Goal: Task Accomplishment & Management: Complete application form

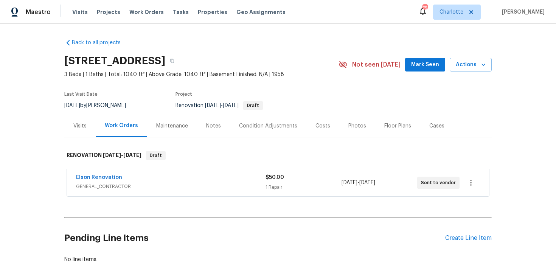
scroll to position [43, 0]
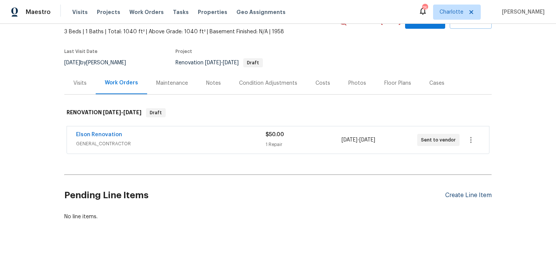
click at [451, 193] on div "Create Line Item" at bounding box center [468, 195] width 46 height 7
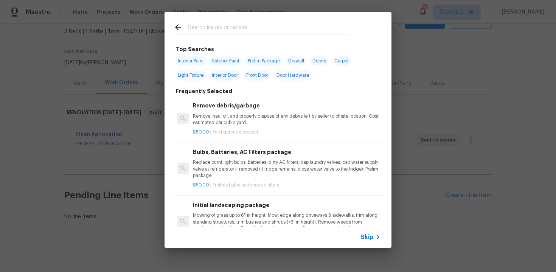
click at [363, 240] on span "Skip" at bounding box center [366, 237] width 13 height 8
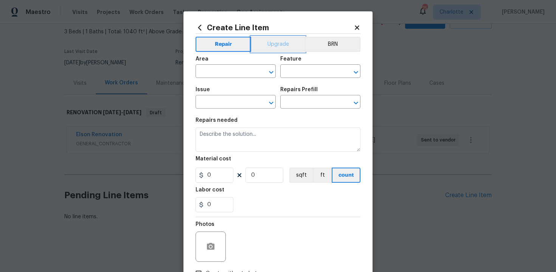
click at [282, 45] on button "Upgrade" at bounding box center [278, 44] width 54 height 15
click at [243, 68] on input "text" at bounding box center [224, 72] width 59 height 12
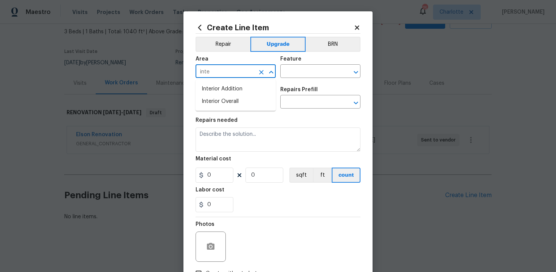
type input "inter"
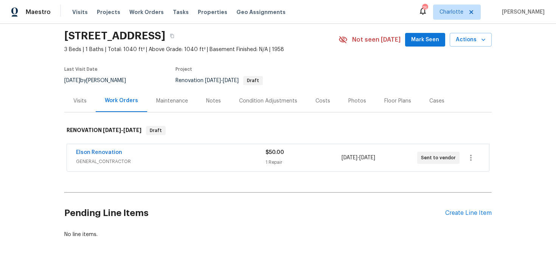
scroll to position [35, 0]
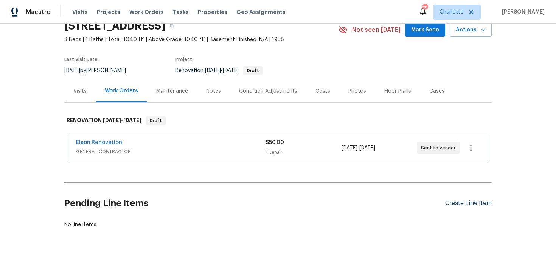
click at [455, 203] on div "Create Line Item" at bounding box center [468, 203] width 46 height 7
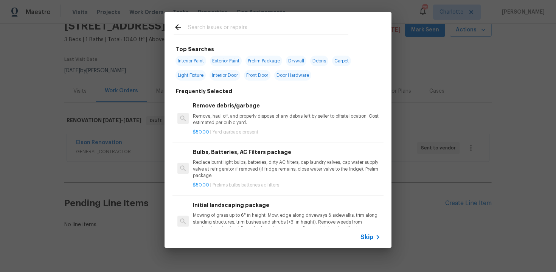
click at [362, 234] on span "Skip" at bounding box center [366, 237] width 13 height 8
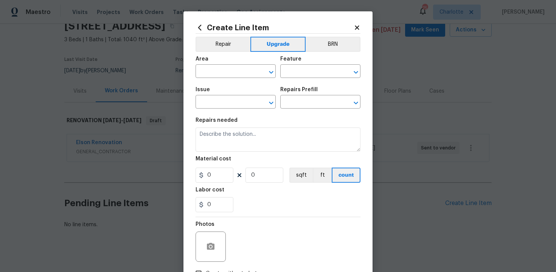
click at [235, 64] on div "Area" at bounding box center [235, 61] width 80 height 10
click at [221, 71] on input "text" at bounding box center [224, 72] width 59 height 12
click at [225, 97] on li "Interior Overall" at bounding box center [235, 101] width 80 height 12
type input "Interior Overall"
click at [296, 70] on input "text" at bounding box center [309, 72] width 59 height 12
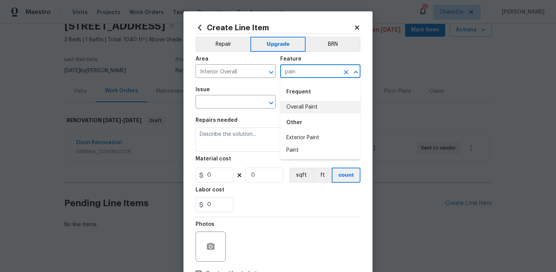
click at [298, 111] on li "Overall Paint" at bounding box center [320, 107] width 80 height 12
type input "Overall Paint"
click at [217, 101] on input "text" at bounding box center [224, 103] width 59 height 12
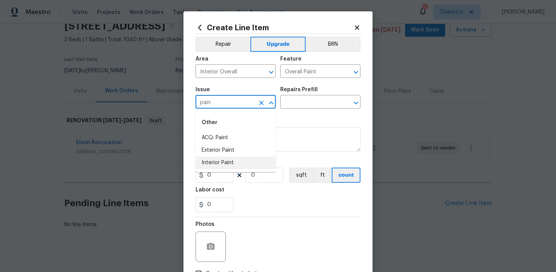
click at [222, 161] on li "Interior Paint" at bounding box center [235, 162] width 80 height 12
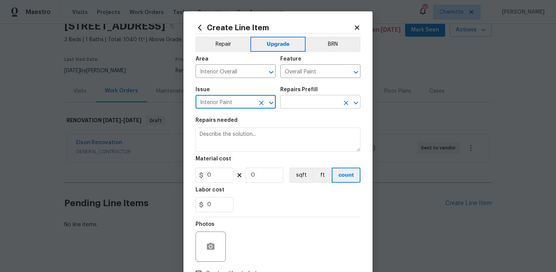
type input "Interior Paint"
click at [301, 107] on input "text" at bounding box center [309, 103] width 59 height 12
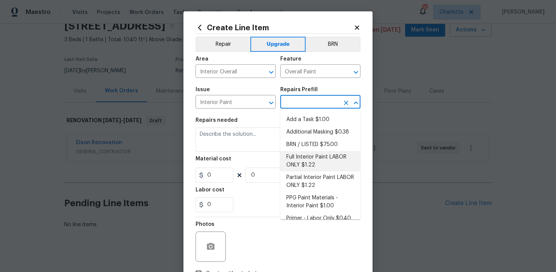
click at [303, 167] on li "Full Interior Paint LABOR ONLY $1.22" at bounding box center [320, 161] width 80 height 20
type input "Full Interior Paint LABOR ONLY $1.22"
type textarea "Full Interior paint - (walls, ceilings, trim, and doors) - PAINT PROVIDED BY OP…"
type input "1.22"
type input "1"
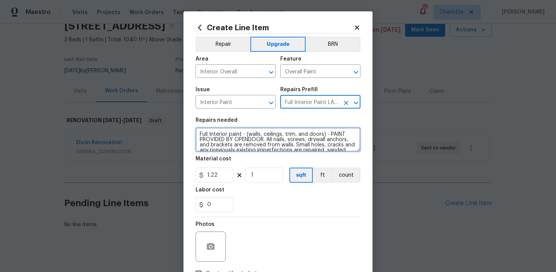
click at [197, 132] on textarea "Full Interior paint - (walls, ceilings, trim, and doors) - PAINT PROVIDED BY OP…" at bounding box center [277, 139] width 165 height 24
type textarea "#sala - Full Interior paint - (walls, ceilings, trim, and doors) - PAINT PROVID…"
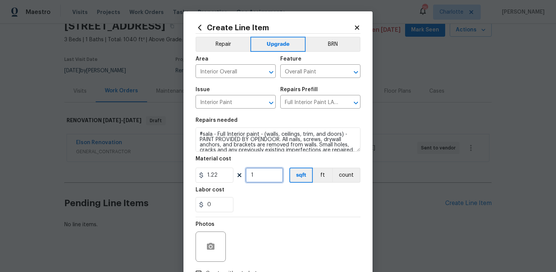
click at [269, 172] on input "1" at bounding box center [264, 174] width 38 height 15
type input "1040"
click at [286, 193] on div "Labor cost" at bounding box center [277, 192] width 165 height 10
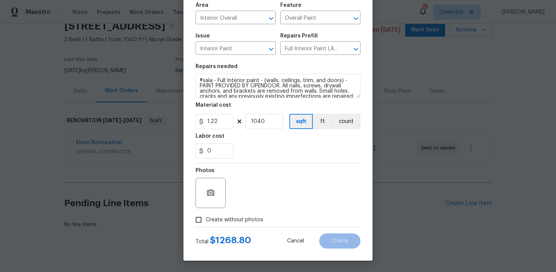
click at [224, 218] on span "Create without photos" at bounding box center [234, 220] width 57 height 8
click at [206, 218] on input "Create without photos" at bounding box center [198, 219] width 14 height 14
checkbox input "true"
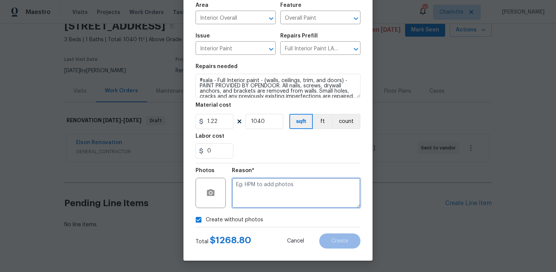
click at [268, 191] on textarea at bounding box center [296, 193] width 128 height 30
type textarea "n/a"
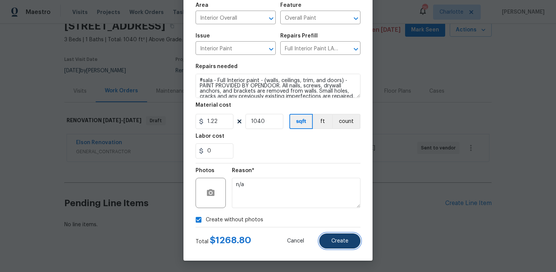
click at [349, 238] on button "Create" at bounding box center [339, 240] width 41 height 15
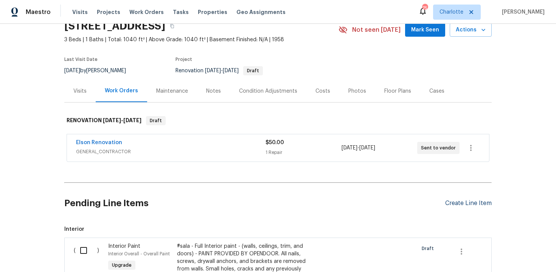
click at [464, 202] on div "Create Line Item" at bounding box center [468, 203] width 46 height 7
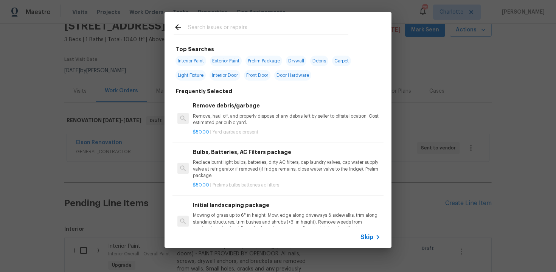
click at [367, 238] on span "Skip" at bounding box center [366, 237] width 13 height 8
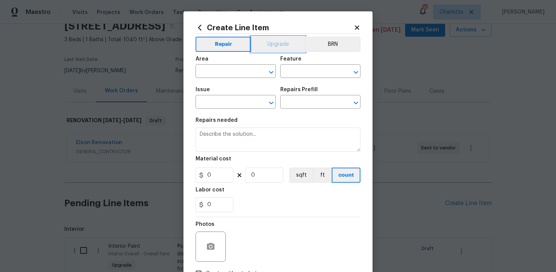
click at [275, 42] on button "Upgrade" at bounding box center [278, 44] width 54 height 15
click at [241, 70] on input "text" at bounding box center [224, 72] width 59 height 12
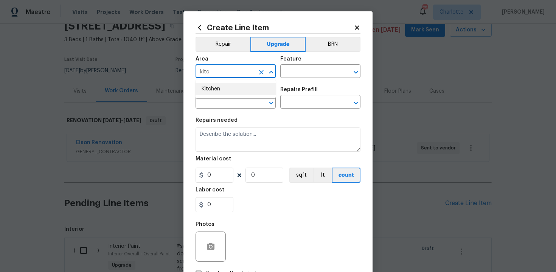
click at [229, 86] on li "Kitchen" at bounding box center [235, 89] width 80 height 12
type input "Kitchen"
click at [311, 68] on input "text" at bounding box center [309, 72] width 59 height 12
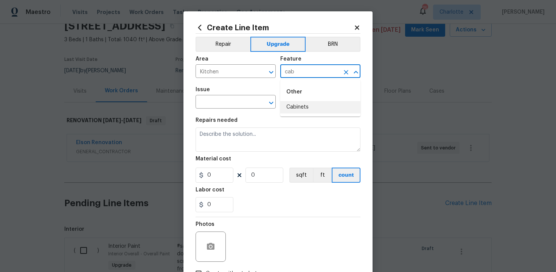
click at [306, 105] on li "Cabinets" at bounding box center [320, 107] width 80 height 12
type input "Cabinets"
click at [216, 102] on input "text" at bounding box center [224, 103] width 59 height 12
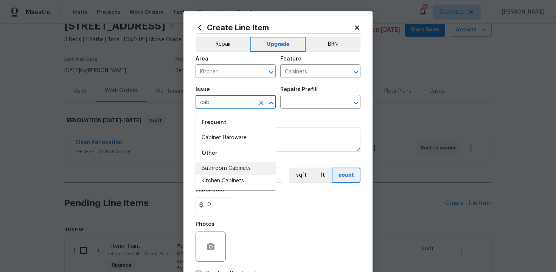
click at [226, 174] on li "Bathroom Cabinets" at bounding box center [235, 168] width 80 height 12
type input "Bathroom Cabinets"
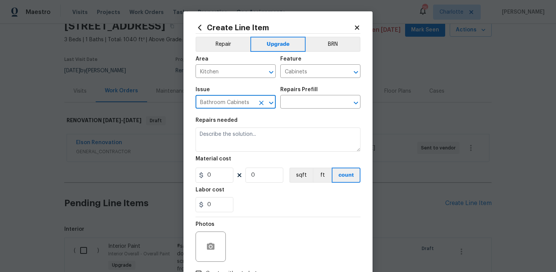
click at [257, 102] on button "Clear" at bounding box center [261, 103] width 11 height 11
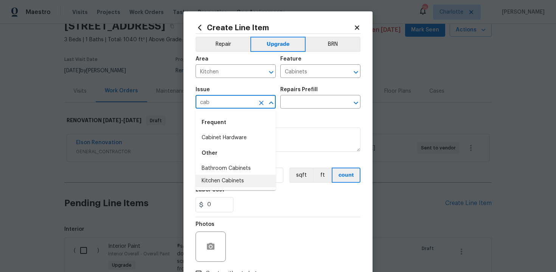
click at [253, 181] on li "Kitchen Cabinets" at bounding box center [235, 181] width 80 height 12
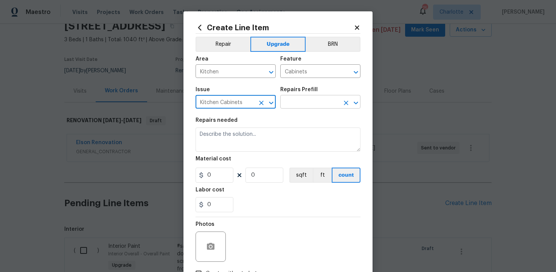
type input "Kitchen Cabinets"
click at [299, 104] on input "text" at bounding box center [309, 103] width 59 height 12
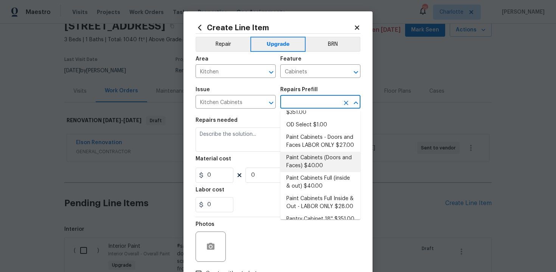
scroll to position [102, 0]
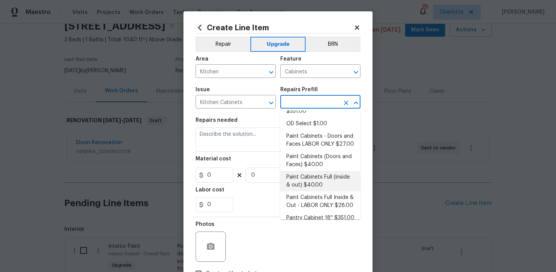
click at [320, 173] on li "Paint Cabinets Full (inside & out) $40.00" at bounding box center [320, 181] width 80 height 20
type input "Paint Cabinets Full (inside & out) $40.00"
type textarea "Prep, sand, mask and apply 2 coats of paint to the kitchen cabinet doors, inter…"
type input "40"
type input "1"
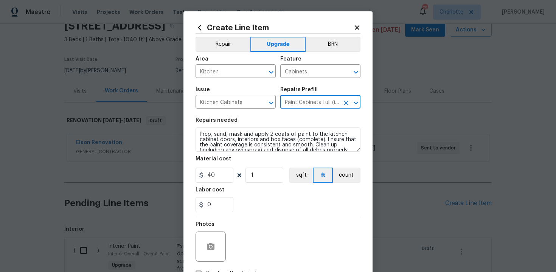
click at [195, 132] on div "Create Line Item Repair Upgrade BRN Area Kitchen ​ Feature Cabinets ​ Issue Kit…" at bounding box center [277, 162] width 189 height 303
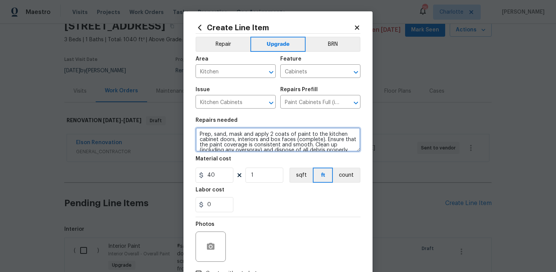
click at [199, 132] on textarea "Prep, sand, mask and apply 2 coats of paint to the kitchen cabinet doors, inter…" at bounding box center [277, 139] width 165 height 24
type textarea "#sala - Prep, sand, mask and apply 2 coats of paint to the kitchen cabinet door…"
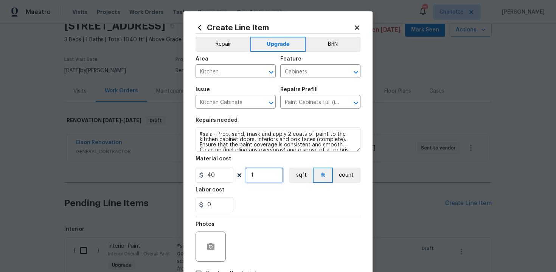
click at [260, 176] on input "1" at bounding box center [264, 174] width 38 height 15
type input "60"
click at [286, 203] on div "0" at bounding box center [277, 204] width 165 height 15
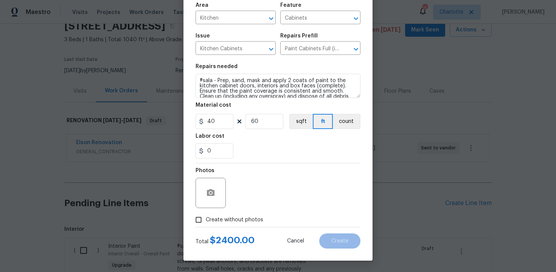
click at [230, 220] on span "Create without photos" at bounding box center [234, 220] width 57 height 8
click at [206, 220] on input "Create without photos" at bounding box center [198, 219] width 14 height 14
checkbox input "true"
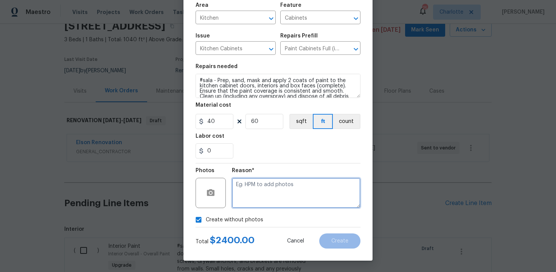
click at [249, 192] on textarea at bounding box center [296, 193] width 128 height 30
type textarea "n/a"
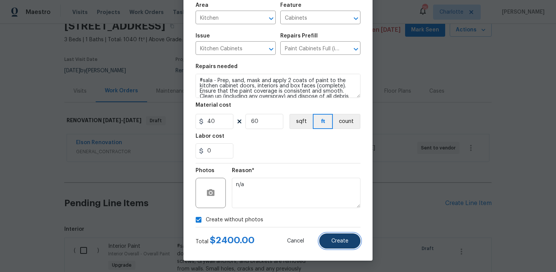
click at [333, 241] on span "Create" at bounding box center [339, 241] width 17 height 6
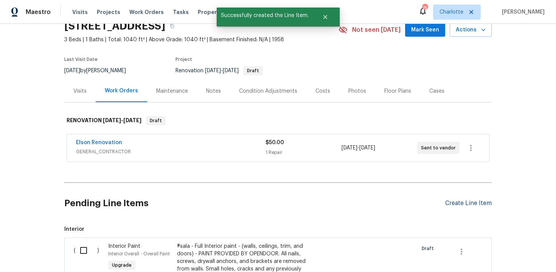
click at [464, 201] on div "Create Line Item" at bounding box center [468, 203] width 46 height 7
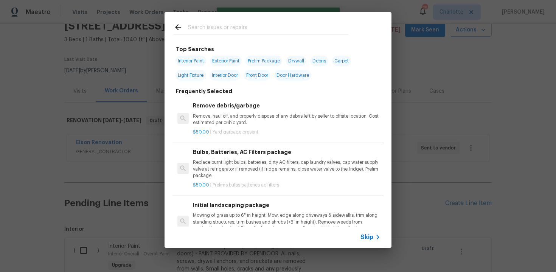
click at [364, 238] on span "Skip" at bounding box center [366, 237] width 13 height 8
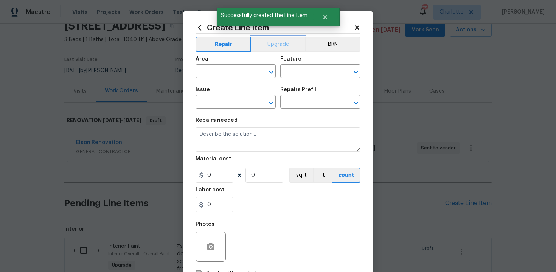
click at [272, 45] on button "Upgrade" at bounding box center [278, 44] width 54 height 15
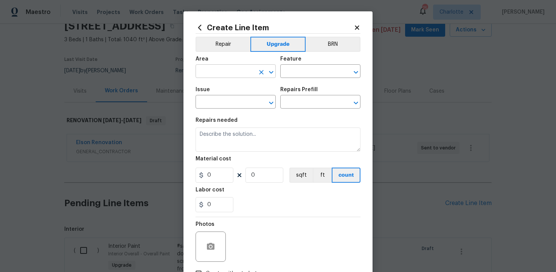
click at [236, 72] on input "text" at bounding box center [224, 72] width 59 height 12
click at [228, 87] on li "Kitchen" at bounding box center [235, 89] width 80 height 12
type input "Kitchen"
click at [297, 75] on input "text" at bounding box center [309, 72] width 59 height 12
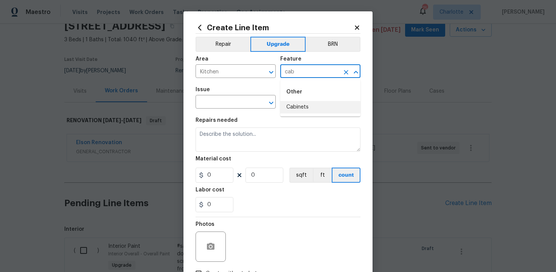
click at [297, 103] on li "Cabinets" at bounding box center [320, 107] width 80 height 12
type input "Cabinets"
click at [234, 107] on input "text" at bounding box center [224, 103] width 59 height 12
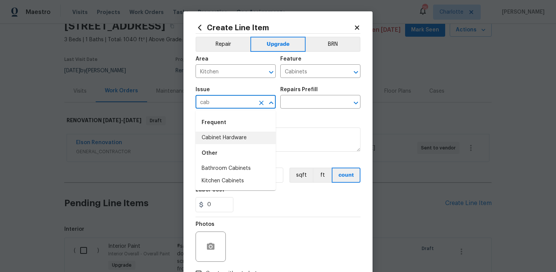
click at [236, 139] on li "Cabinet Hardware" at bounding box center [235, 138] width 80 height 12
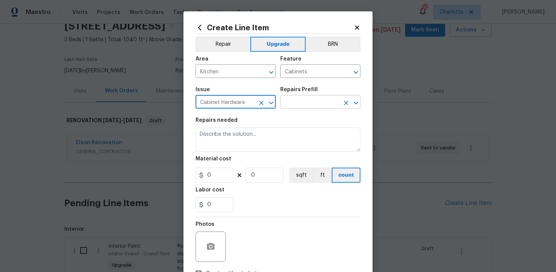
type input "Cabinet Hardware"
click at [306, 107] on input "text" at bounding box center [309, 103] width 59 height 12
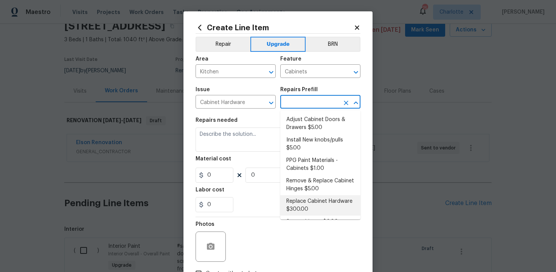
click at [317, 211] on li "Replace Cabinet Hardware $300.00" at bounding box center [320, 205] width 80 height 20
type input "Replace Cabinet Hardware $300.00"
type textarea "Replace cabinet hardware with new hinges and pulls. HPM to provide specs"
type input "300"
type input "1"
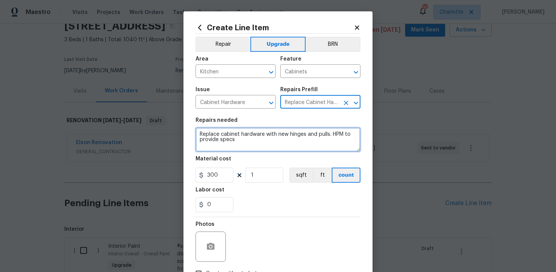
click at [197, 133] on textarea "Replace cabinet hardware with new hinges and pulls. HPM to provide specs" at bounding box center [277, 139] width 165 height 24
type textarea "#sala - Replace cabinet hardware with new hinges and pulls. HPM to provide specs"
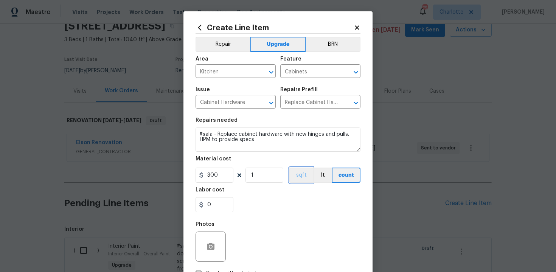
click at [290, 181] on button "sqft" at bounding box center [300, 174] width 23 height 15
click at [317, 175] on button "ft" at bounding box center [322, 174] width 19 height 15
click at [341, 178] on button "count" at bounding box center [347, 174] width 28 height 15
click at [324, 177] on button "ft" at bounding box center [322, 174] width 19 height 15
click at [299, 177] on button "sqft" at bounding box center [300, 174] width 23 height 15
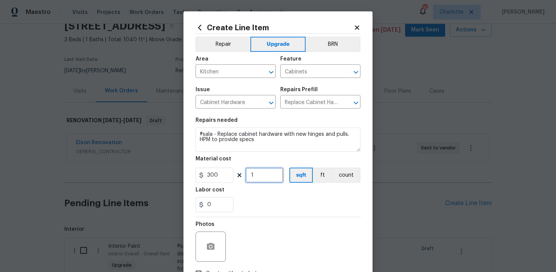
click at [258, 181] on input "1" at bounding box center [264, 174] width 38 height 15
click at [319, 176] on button "ft" at bounding box center [322, 174] width 19 height 15
click at [323, 205] on div "0" at bounding box center [277, 204] width 165 height 15
click at [359, 29] on icon at bounding box center [356, 27] width 7 height 7
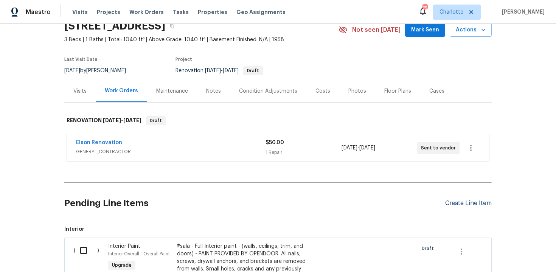
click at [460, 203] on div "Create Line Item" at bounding box center [468, 203] width 46 height 7
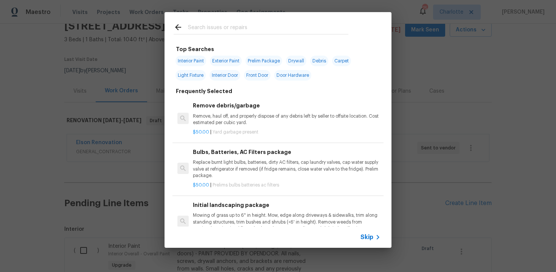
click at [368, 239] on span "Skip" at bounding box center [366, 237] width 13 height 8
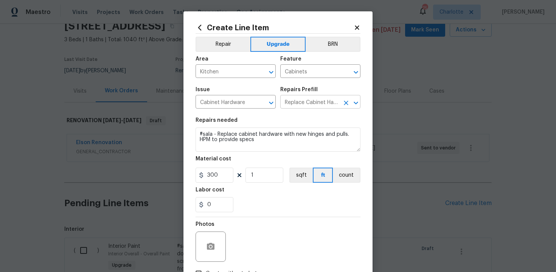
click at [346, 102] on icon "Clear" at bounding box center [346, 103] width 8 height 8
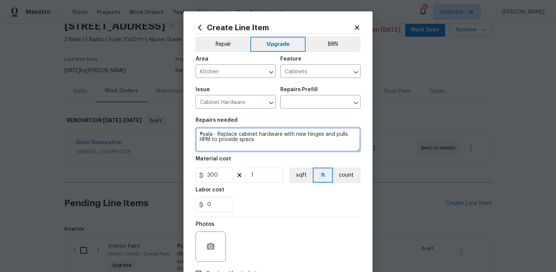
drag, startPoint x: 200, startPoint y: 137, endPoint x: 264, endPoint y: 146, distance: 64.8
click at [264, 146] on textarea "#sala - Replace cabinet hardware with new hinges and pulls. HPM to provide specs" at bounding box center [277, 139] width 165 height 24
type textarea "#sala - Replace cabinet hardware with new hinges and pulls."
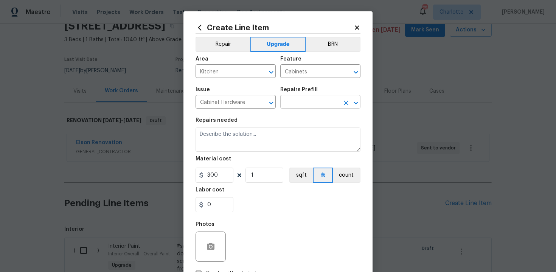
click at [302, 104] on input "text" at bounding box center [309, 103] width 59 height 12
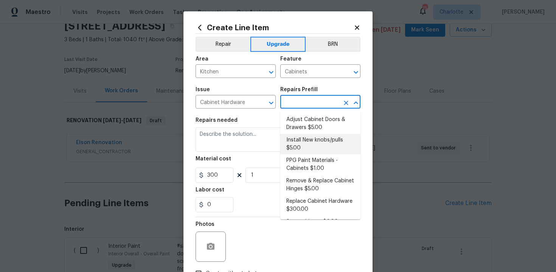
click at [310, 136] on li "Install New knobs/pulls $5.00" at bounding box center [320, 144] width 80 height 20
type input "Install New knobs/pulls $5.00"
type textarea "Remove the existing cabinet pulls/handles if present; prep and drill for new ca…"
type input "5"
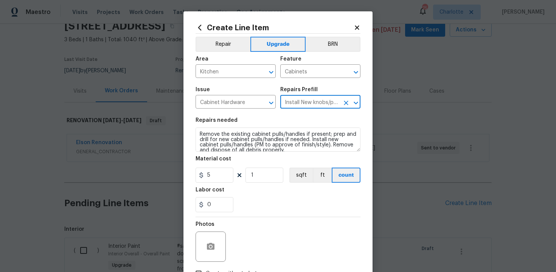
click at [311, 214] on section "Repairs needed Remove the existing cabinet pulls/handles if present; prep and d…" at bounding box center [277, 165] width 165 height 104
click at [289, 106] on input "Install New knobs/pulls $5.00" at bounding box center [309, 103] width 59 height 12
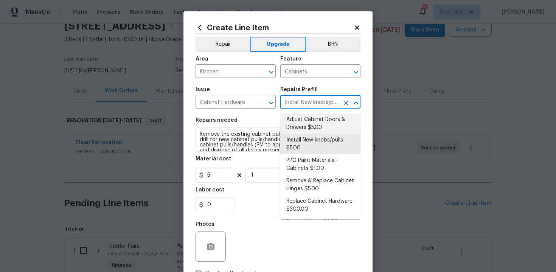
click at [297, 123] on li "Adjust Cabinet Doors & Drawers $5.00" at bounding box center [320, 123] width 80 height 20
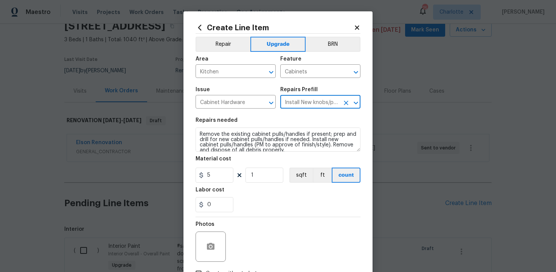
type input "Adjust Cabinet Doors & Drawers $5.00"
type textarea "Adjust all cabinet doors and drawers so that they operate as intended."
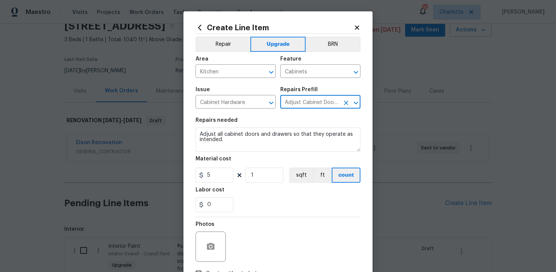
click at [309, 107] on input "Adjust Cabinet Doors & Drawers $5.00" at bounding box center [309, 103] width 59 height 12
click at [262, 102] on icon "Clear" at bounding box center [261, 103] width 8 height 8
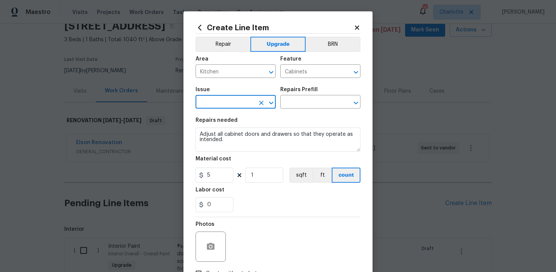
click at [248, 104] on input "text" at bounding box center [224, 103] width 59 height 12
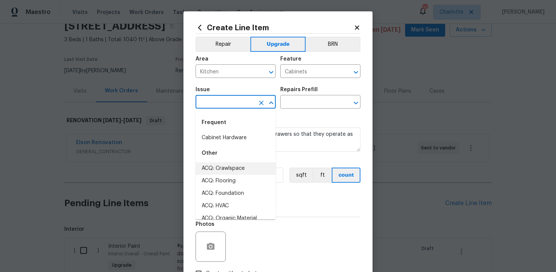
click at [236, 171] on li "ACQ: Crawlspace" at bounding box center [235, 168] width 80 height 12
type input "ACQ: Crawlspace"
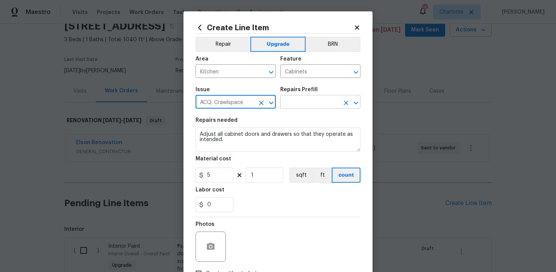
click at [307, 102] on input "text" at bounding box center [309, 103] width 59 height 12
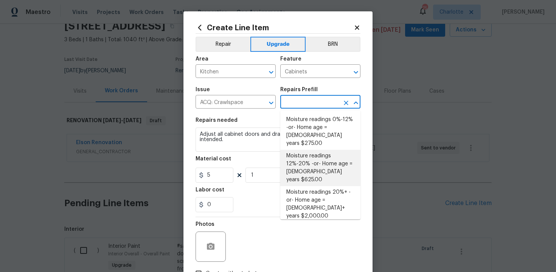
click at [310, 150] on li "Moisture readings 12%-20% -or- Home age = [DEMOGRAPHIC_DATA] years $625.00" at bounding box center [320, 168] width 80 height 36
type input "Acquisition"
type input "Moisture readings 12%-20% -or- Home age = [DEMOGRAPHIC_DATA] years $625.00"
type textarea "Moisture readings 12%-20% -or- Home age = [DEMOGRAPHIC_DATA] years"
type input "625"
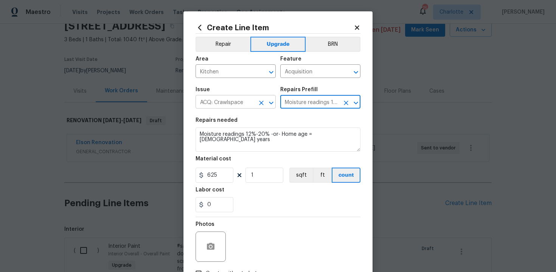
click at [260, 105] on icon "Clear" at bounding box center [261, 103] width 8 height 8
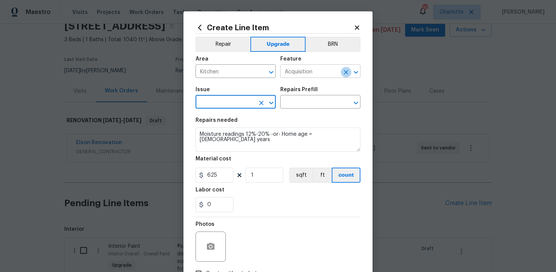
click at [344, 73] on icon "Clear" at bounding box center [346, 72] width 5 height 5
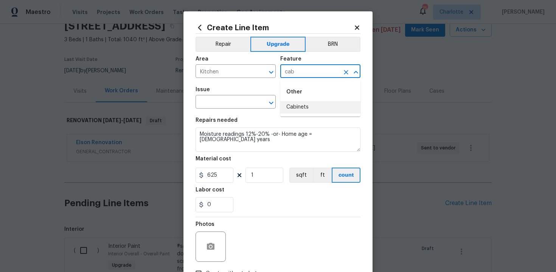
click at [313, 114] on ul "Other Cabinets" at bounding box center [320, 98] width 80 height 37
click at [301, 109] on li "Cabinets" at bounding box center [320, 107] width 80 height 12
type input "Cabinets"
click at [237, 105] on input "text" at bounding box center [224, 103] width 59 height 12
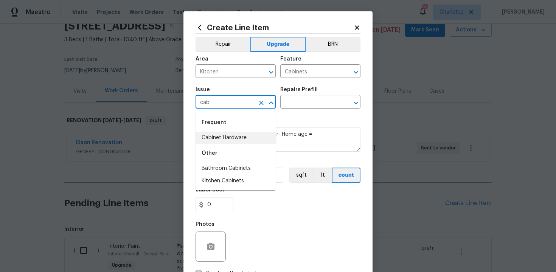
click at [234, 139] on li "Cabinet Hardware" at bounding box center [235, 138] width 80 height 12
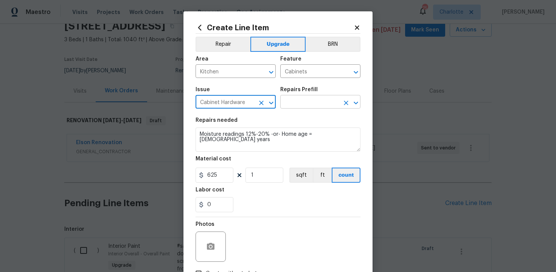
type input "Cabinet Hardware"
click at [315, 107] on input "text" at bounding box center [309, 103] width 59 height 12
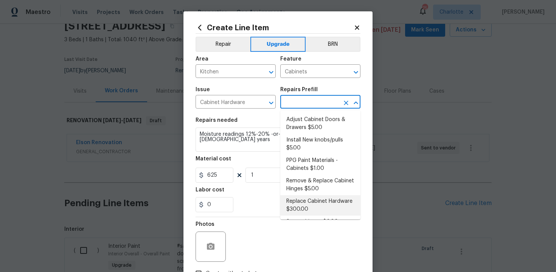
click at [316, 201] on li "Replace Cabinet Hardware $300.00" at bounding box center [320, 205] width 80 height 20
type input "Replace Cabinet Hardware $300.00"
type textarea "Replace cabinet hardware with new hinges and pulls. HPM to provide specs"
type input "300"
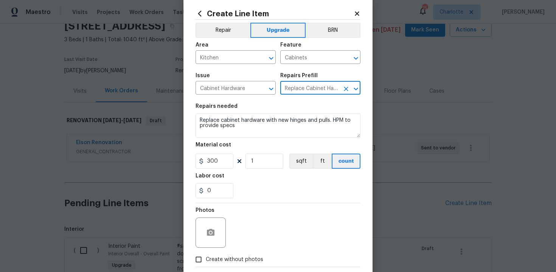
scroll to position [18, 0]
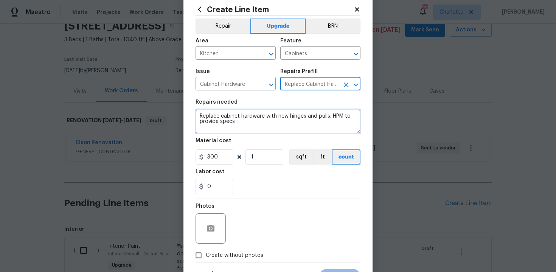
click at [198, 118] on textarea "Replace cabinet hardware with new hinges and pulls. HPM to provide specs" at bounding box center [277, 121] width 165 height 24
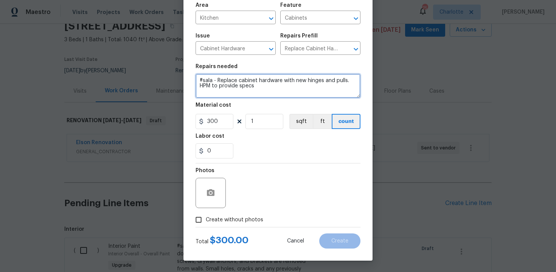
type textarea "#sala - Replace cabinet hardware with new hinges and pulls. HPM to provide specs"
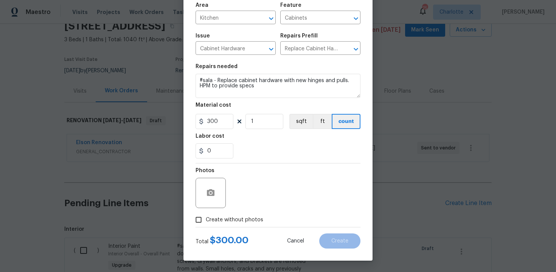
click at [228, 219] on span "Create without photos" at bounding box center [234, 220] width 57 height 8
click at [206, 219] on input "Create without photos" at bounding box center [198, 219] width 14 height 14
checkbox input "true"
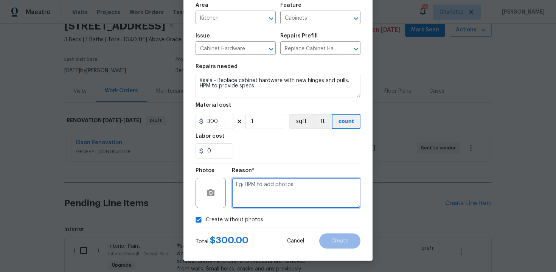
click at [275, 192] on textarea at bounding box center [296, 193] width 128 height 30
type textarea "n/a"
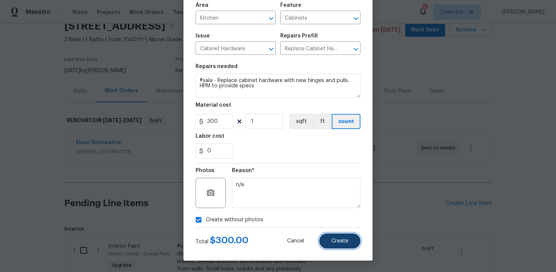
click at [337, 244] on button "Create" at bounding box center [339, 240] width 41 height 15
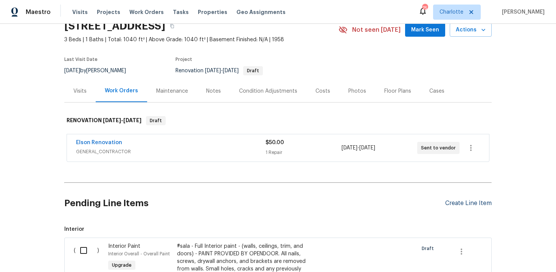
click at [458, 200] on div "Create Line Item" at bounding box center [468, 203] width 46 height 7
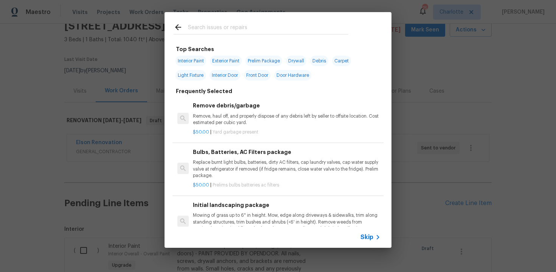
click at [366, 241] on div "Skip" at bounding box center [371, 236] width 22 height 9
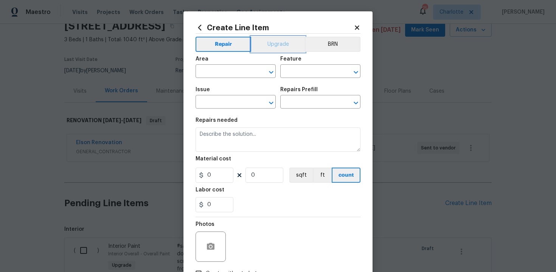
click at [273, 45] on button "Upgrade" at bounding box center [278, 44] width 54 height 15
click at [233, 70] on input "text" at bounding box center [224, 72] width 59 height 12
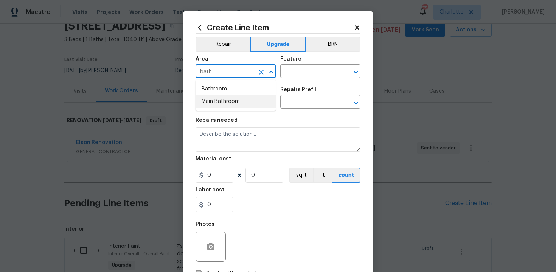
click at [236, 103] on li "Main Bathroom" at bounding box center [235, 101] width 80 height 12
type input "Main Bathroom"
click at [301, 73] on input "text" at bounding box center [309, 72] width 59 height 12
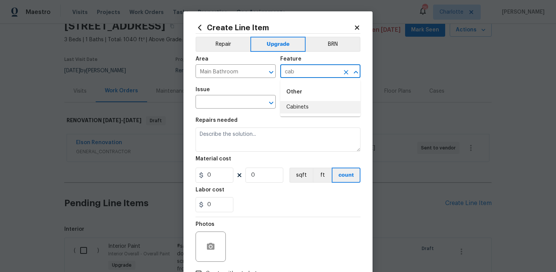
click at [303, 108] on li "Cabinets" at bounding box center [320, 107] width 80 height 12
type input "Cabinets"
click at [234, 101] on input "text" at bounding box center [224, 103] width 59 height 12
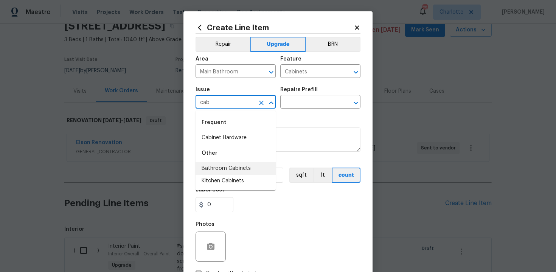
click at [234, 169] on li "Bathroom Cabinets" at bounding box center [235, 168] width 80 height 12
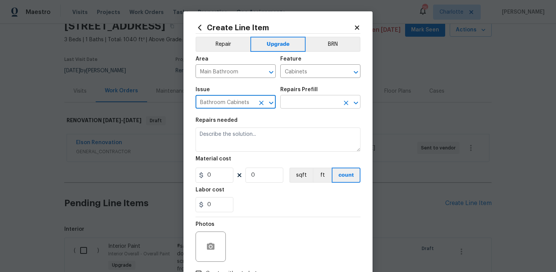
type input "Bathroom Cabinets"
click at [306, 105] on input "text" at bounding box center [309, 103] width 59 height 12
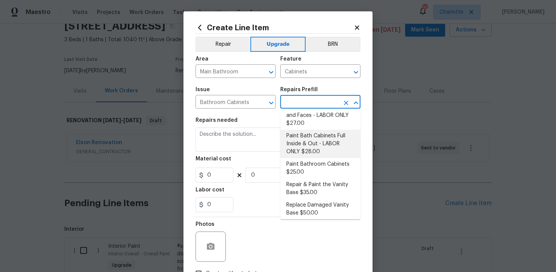
scroll to position [122, 0]
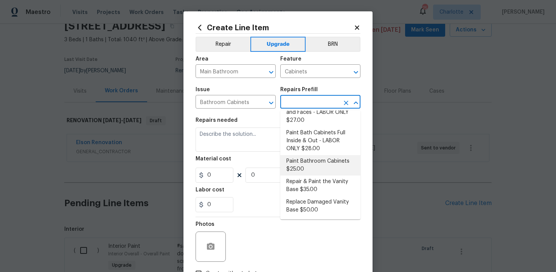
click at [309, 163] on li "Paint Bathroom Cabinets $25.00" at bounding box center [320, 165] width 80 height 20
type input "Paint Bathroom Cabinets $25.00"
type textarea "Prep, sand, mask and apply 2 coats of paint to the bathroom cabinet doors, inte…"
type input "25"
type input "1"
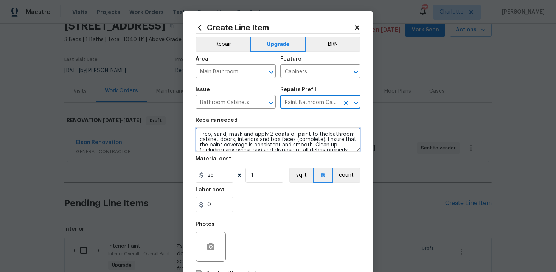
click at [197, 133] on textarea "Prep, sand, mask and apply 2 coats of paint to the bathroom cabinet doors, inte…" at bounding box center [277, 139] width 165 height 24
type textarea "#sala - Prep, sand, mask and apply 2 coats of paint to the bathroom cabinet doo…"
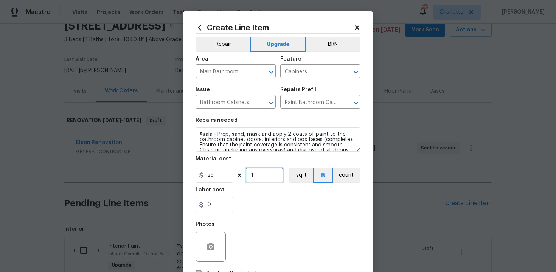
click at [266, 177] on input "1" at bounding box center [264, 174] width 38 height 15
type input "20"
click at [269, 211] on div "0" at bounding box center [277, 204] width 165 height 15
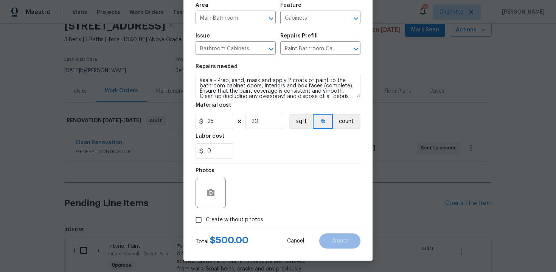
click at [229, 222] on span "Create without photos" at bounding box center [234, 220] width 57 height 8
click at [206, 222] on input "Create without photos" at bounding box center [198, 219] width 14 height 14
checkbox input "true"
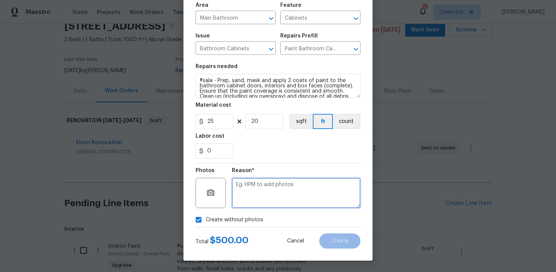
click at [263, 196] on textarea at bounding box center [296, 193] width 128 height 30
type textarea "n/a"
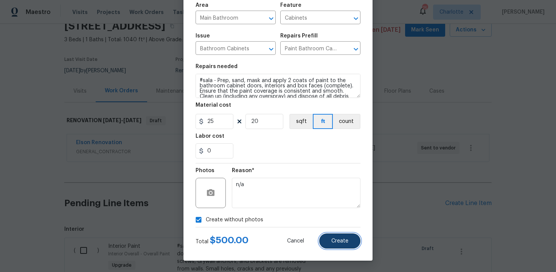
click at [336, 243] on span "Create" at bounding box center [339, 241] width 17 height 6
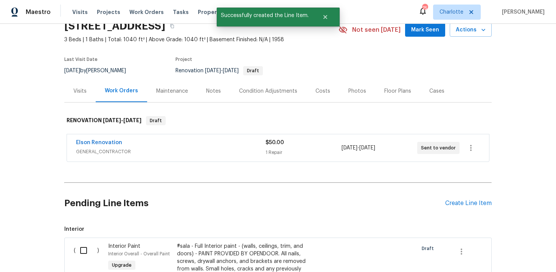
scroll to position [120, 0]
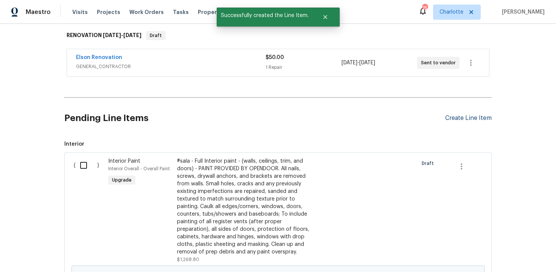
click at [465, 117] on div "Create Line Item" at bounding box center [468, 118] width 46 height 7
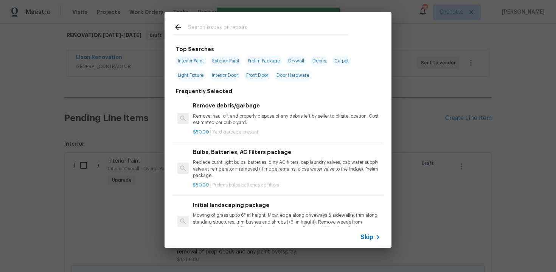
click at [370, 238] on span "Skip" at bounding box center [366, 237] width 13 height 8
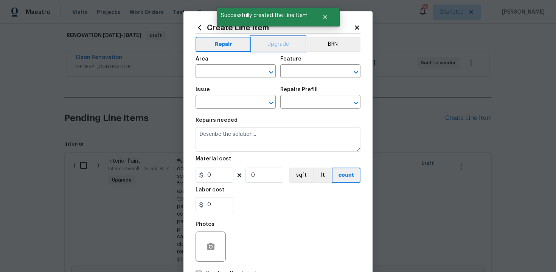
click at [276, 47] on button "Upgrade" at bounding box center [278, 44] width 54 height 15
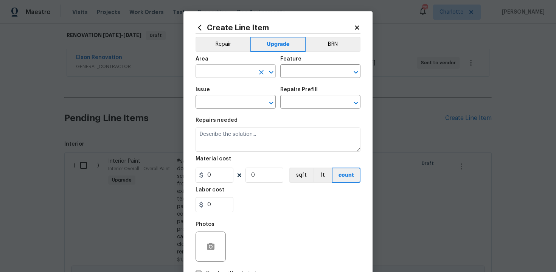
click at [236, 70] on input "text" at bounding box center [224, 72] width 59 height 12
click at [239, 106] on li "Main Bathroom" at bounding box center [235, 101] width 80 height 12
type input "Main Bathroom"
click at [298, 75] on input "text" at bounding box center [309, 72] width 59 height 12
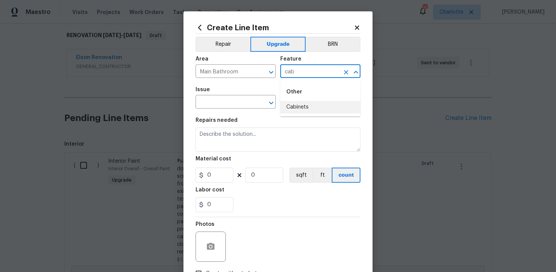
click at [297, 105] on li "Cabinets" at bounding box center [320, 107] width 80 height 12
type input "Cabinets"
click at [229, 104] on input "text" at bounding box center [224, 103] width 59 height 12
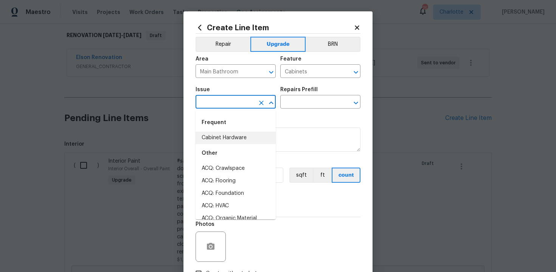
click at [231, 136] on li "Cabinet Hardware" at bounding box center [235, 138] width 80 height 12
type input "Cabinet Hardware"
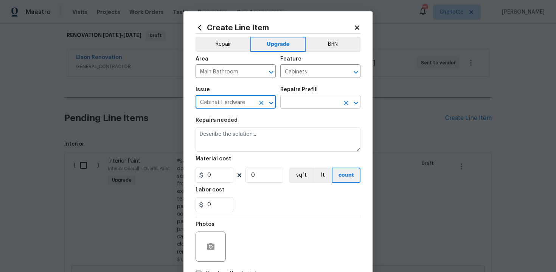
click at [305, 101] on input "text" at bounding box center [309, 103] width 59 height 12
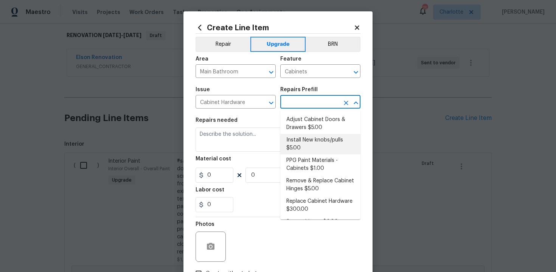
click at [319, 148] on li "Install New knobs/pulls $5.00" at bounding box center [320, 144] width 80 height 20
type input "Install New knobs/pulls $5.00"
type textarea "Remove the existing cabinet pulls/handles if present; prep and drill for new ca…"
type input "5"
type input "1"
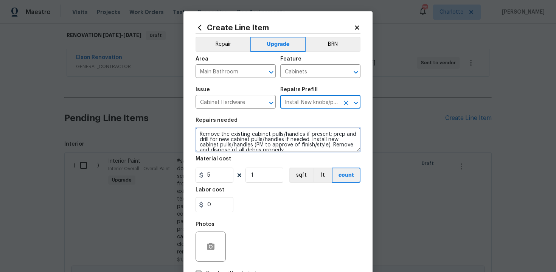
click at [197, 134] on textarea "Remove the existing cabinet pulls/handles if present; prep and drill for new ca…" at bounding box center [277, 139] width 165 height 24
type textarea "#sala - Remove the existing cabinet pulls/handles if present; prep and drill fo…"
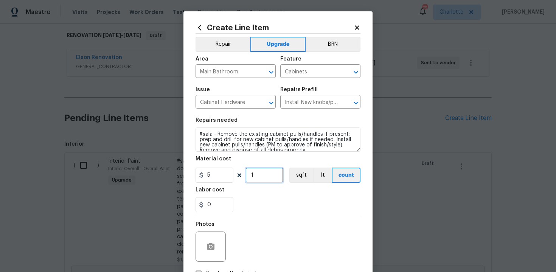
click at [258, 176] on input "1" at bounding box center [264, 174] width 38 height 15
type input "10"
click at [277, 200] on div "0" at bounding box center [277, 204] width 165 height 15
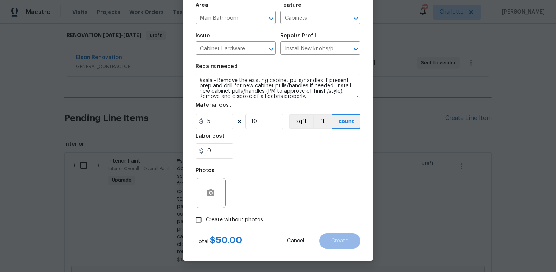
click at [225, 214] on label "Create without photos" at bounding box center [227, 219] width 72 height 14
click at [206, 214] on input "Create without photos" at bounding box center [198, 219] width 14 height 14
checkbox input "true"
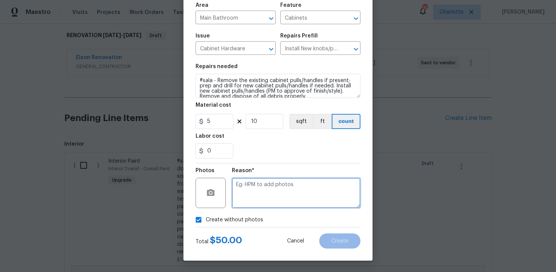
click at [264, 195] on textarea at bounding box center [296, 193] width 128 height 30
type textarea "n/a"
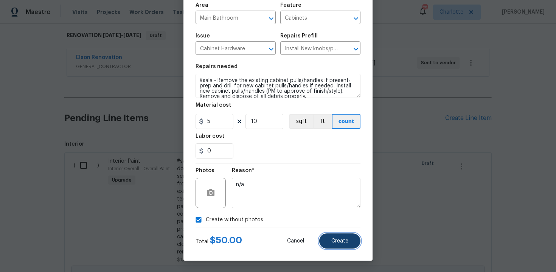
click at [333, 241] on span "Create" at bounding box center [339, 241] width 17 height 6
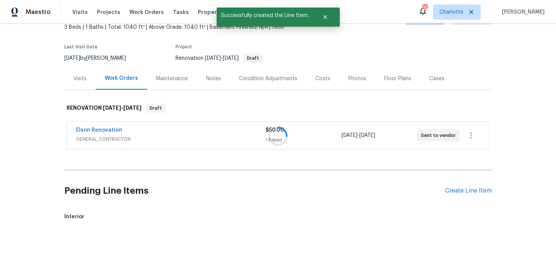
scroll to position [120, 0]
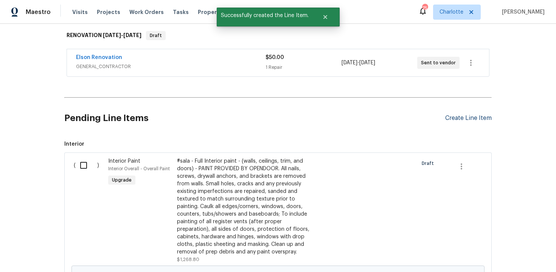
click at [467, 121] on div "Create Line Item" at bounding box center [468, 118] width 46 height 7
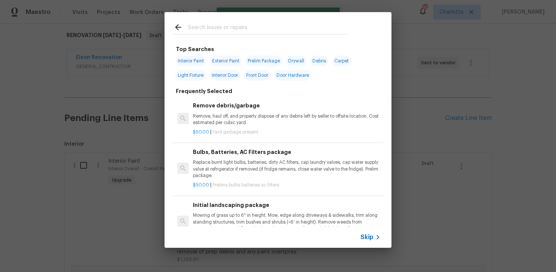
click at [367, 237] on span "Skip" at bounding box center [366, 237] width 13 height 8
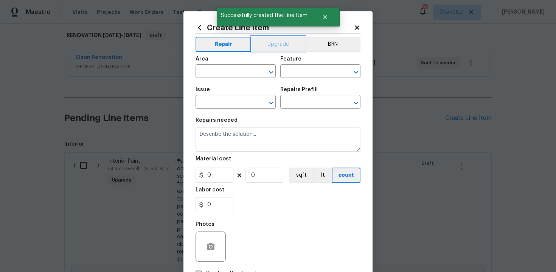
click at [273, 42] on button "Upgrade" at bounding box center [278, 44] width 54 height 15
click at [234, 74] on input "text" at bounding box center [224, 72] width 59 height 12
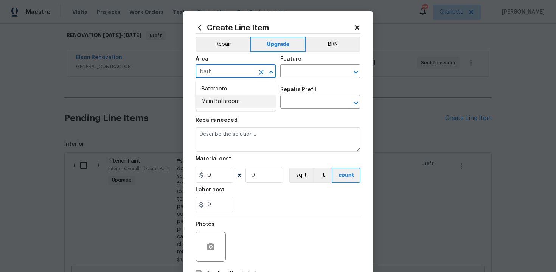
click at [234, 99] on li "Main Bathroom" at bounding box center [235, 101] width 80 height 12
type input "Main Bathroom"
click at [294, 75] on input "text" at bounding box center [309, 72] width 59 height 12
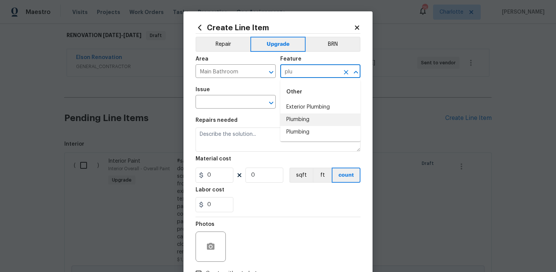
click at [296, 115] on li "Plumbing" at bounding box center [320, 119] width 80 height 12
type input "Plumbing"
click at [237, 104] on input "text" at bounding box center [224, 103] width 59 height 12
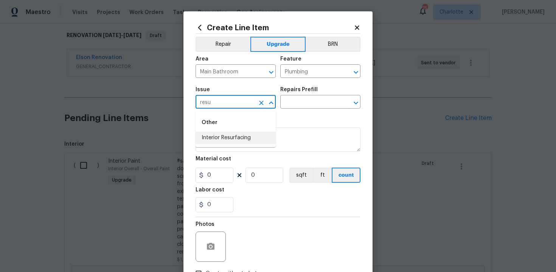
click at [237, 141] on li "Interior Resurfacing" at bounding box center [235, 138] width 80 height 12
type input "Interior Resurfacing"
click at [294, 105] on input "text" at bounding box center [309, 103] width 59 height 12
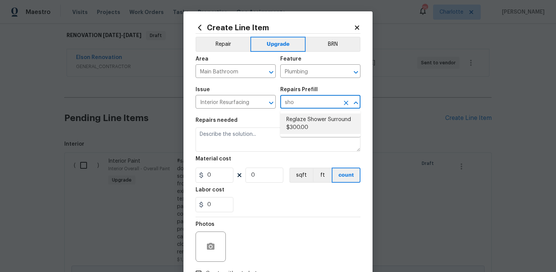
click at [299, 124] on li "Reglaze Shower Surround $300.00" at bounding box center [320, 123] width 80 height 20
type input "Reglaze Shower Surround $300.00"
type textarea "Prep, mask, clean and reglaze the fiberglass shower surround (white) both on th…"
type input "300"
type input "1"
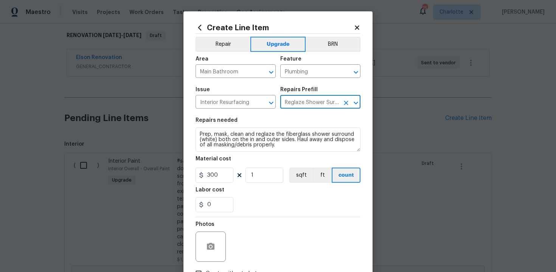
type input "Reglaze Shower Surround $300.00"
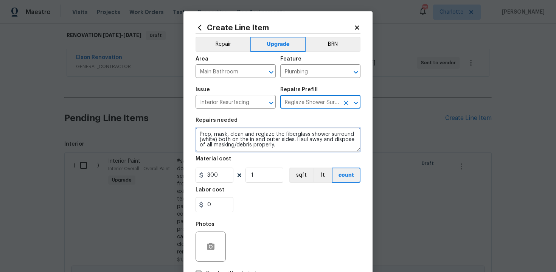
click at [197, 135] on textarea "Prep, mask, clean and reglaze the fiberglass shower surround (white) both on th…" at bounding box center [277, 139] width 165 height 24
type textarea "#sala - Prep, mask, clean and reglaze the fiberglass shower surround (white) bo…"
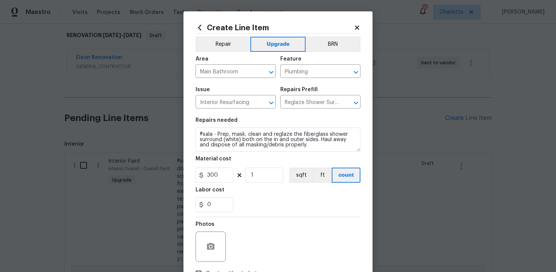
click at [267, 195] on div "Labor cost" at bounding box center [277, 192] width 165 height 10
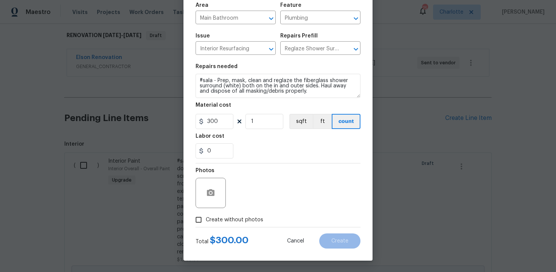
click at [237, 220] on span "Create without photos" at bounding box center [234, 220] width 57 height 8
click at [206, 220] on input "Create without photos" at bounding box center [198, 219] width 14 height 14
checkbox input "true"
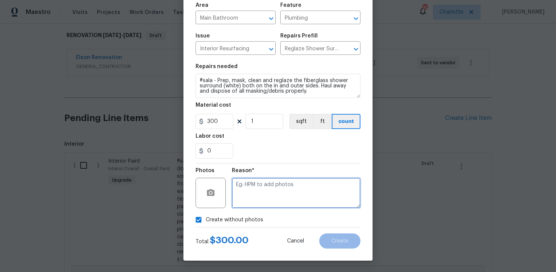
click at [263, 189] on textarea at bounding box center [296, 193] width 128 height 30
type textarea "n/a"
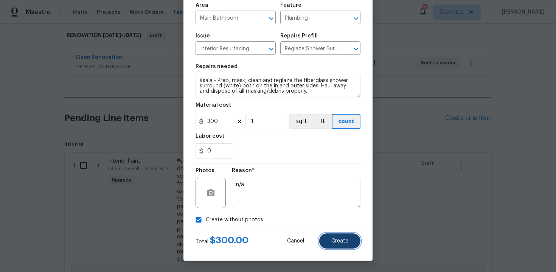
click at [335, 238] on span "Create" at bounding box center [339, 241] width 17 height 6
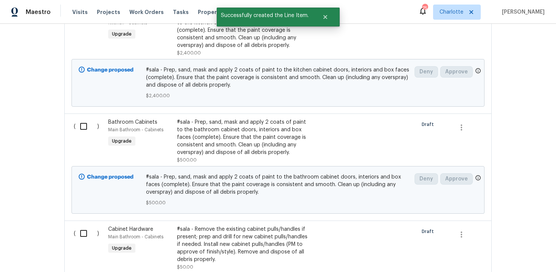
scroll to position [740, 0]
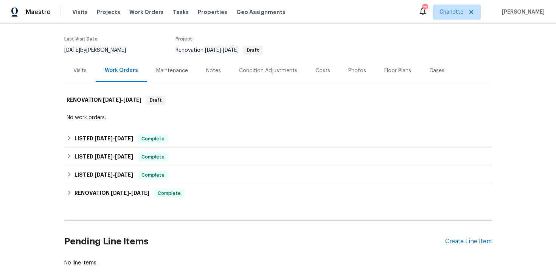
scroll to position [70, 0]
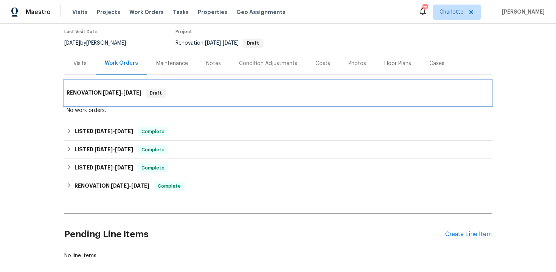
click at [293, 88] on div "RENOVATION [DATE] - [DATE] Draft" at bounding box center [278, 92] width 423 height 9
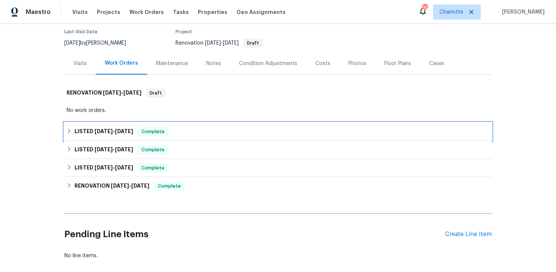
click at [266, 127] on div "LISTED [DATE] - [DATE] Complete" at bounding box center [278, 131] width 423 height 9
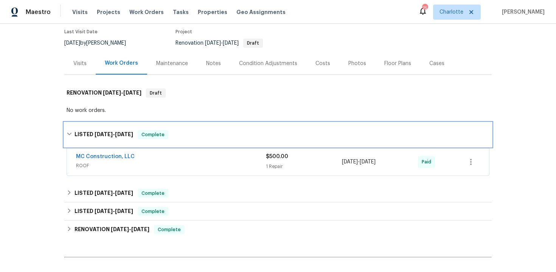
click at [243, 130] on div "LISTED [DATE] - [DATE] Complete" at bounding box center [278, 134] width 423 height 9
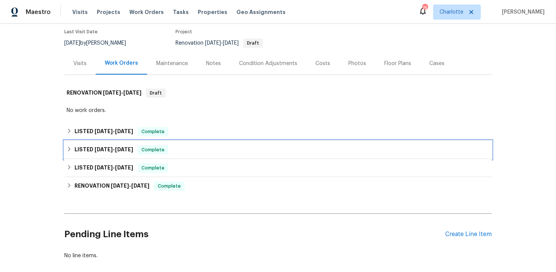
click at [240, 145] on div "LISTED [DATE] - [DATE] Complete" at bounding box center [278, 149] width 423 height 9
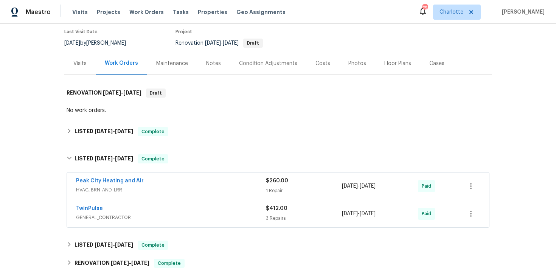
click at [210, 177] on div "Peak City Heating and Air" at bounding box center [171, 181] width 190 height 9
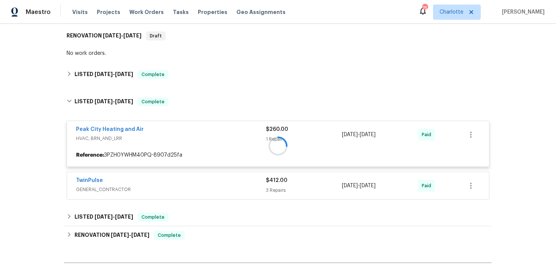
scroll to position [142, 0]
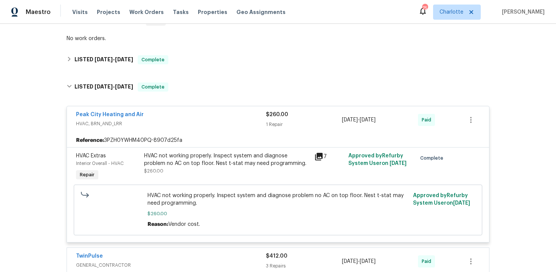
click at [227, 106] on div "Peak City Heating and Air HVAC, BRN_AND_LRR $260.00 1 Repair 6/17/2025 - 6/21/2…" at bounding box center [278, 119] width 422 height 27
click at [223, 111] on div "Peak City Heating and Air" at bounding box center [171, 115] width 190 height 9
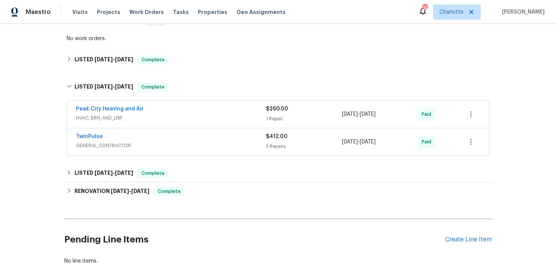
click at [222, 128] on div "TwinPulse GENERAL_CONTRACTOR $412.00 3 Repairs 6/17/2025 - 6/23/2025 Paid" at bounding box center [278, 141] width 422 height 27
click at [209, 133] on div "TwinPulse" at bounding box center [171, 137] width 190 height 9
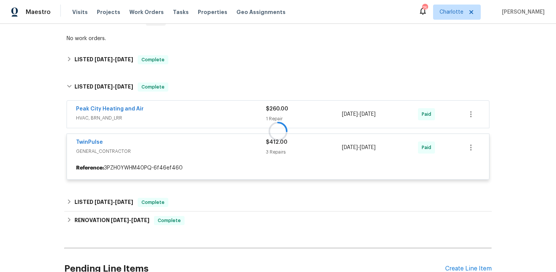
click at [209, 128] on div at bounding box center [277, 131] width 427 height 112
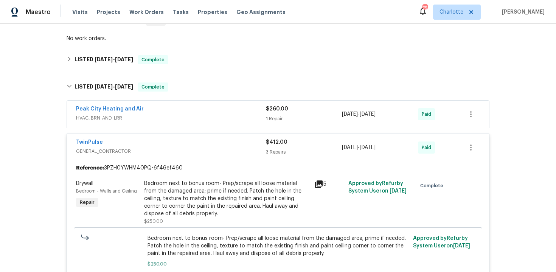
click at [201, 138] on div "TwinPulse" at bounding box center [171, 142] width 190 height 9
